Goal: Check status

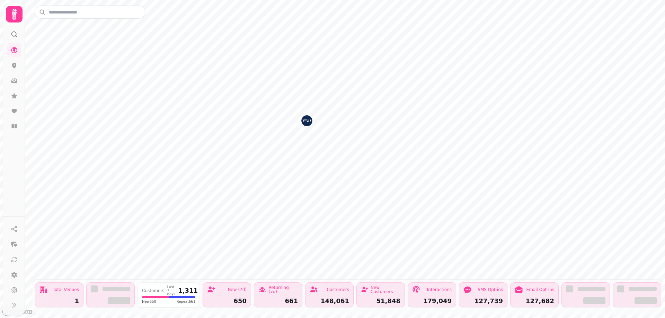
click at [308, 123] on img "Si!" at bounding box center [306, 120] width 11 height 11
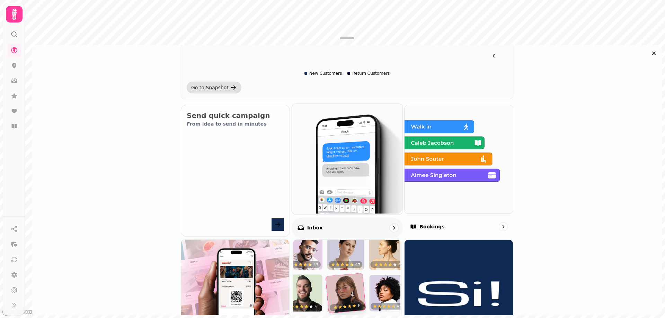
scroll to position [381, 0]
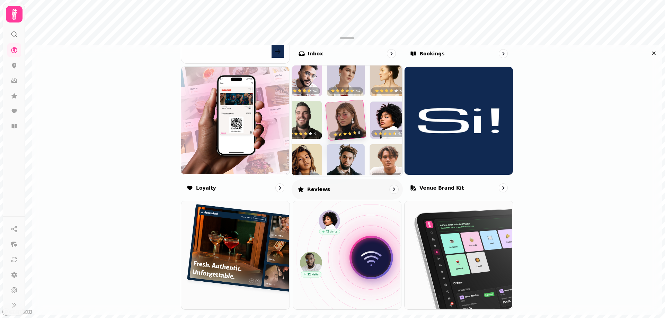
click at [352, 108] on img at bounding box center [346, 120] width 111 height 111
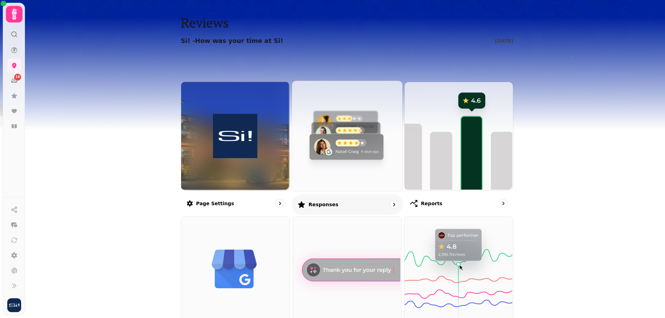
click at [332, 142] on img at bounding box center [346, 135] width 111 height 111
